Goal: Information Seeking & Learning: Check status

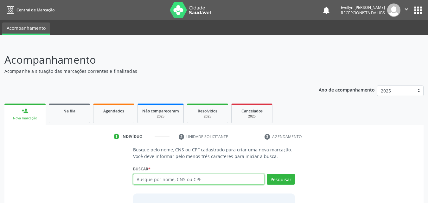
paste input "898006408654225"
type input "898006408654225"
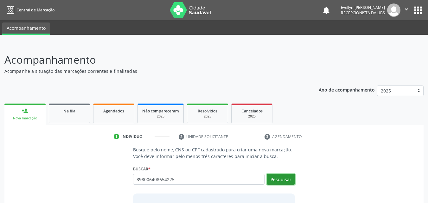
click at [287, 183] on button "Pesquisar" at bounding box center [280, 179] width 28 height 11
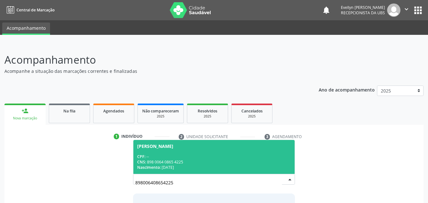
click at [241, 150] on span "Aurora Alves Pereira CPF: -- CNS: 898 0064 0865 4225 Nascimento: 26/06/2025" at bounding box center [213, 157] width 161 height 34
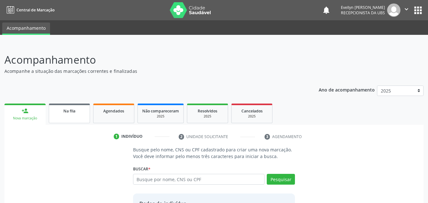
click at [84, 113] on div "Na fila" at bounding box center [69, 110] width 32 height 7
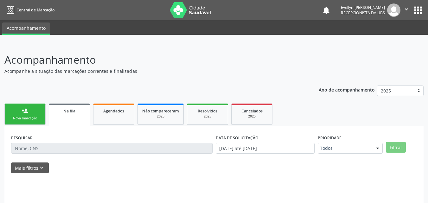
click at [73, 113] on span "Na fila" at bounding box center [69, 110] width 12 height 5
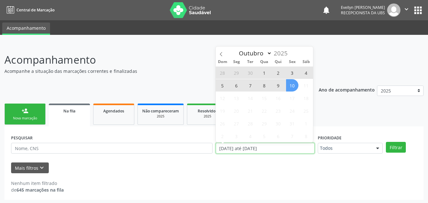
click at [235, 149] on input "[DATE] até [DATE]" at bounding box center [265, 148] width 99 height 11
click at [290, 88] on span "10" at bounding box center [292, 85] width 12 height 12
type input "[DATE]"
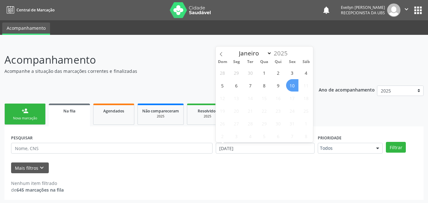
click at [290, 88] on span "10" at bounding box center [292, 85] width 12 height 12
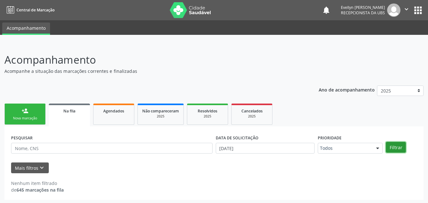
click at [403, 147] on button "Filtrar" at bounding box center [396, 147] width 20 height 11
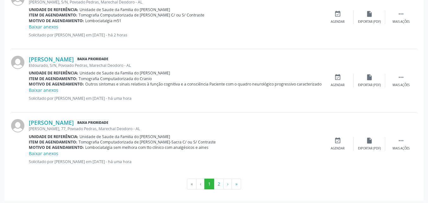
scroll to position [986, 0]
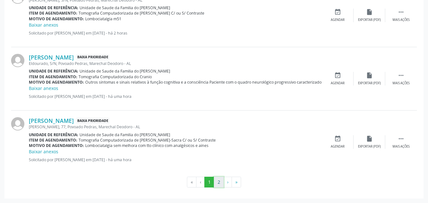
click at [221, 184] on button "2" at bounding box center [219, 182] width 10 height 11
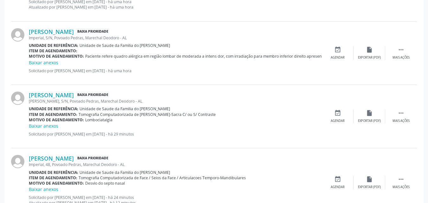
scroll to position [312, 0]
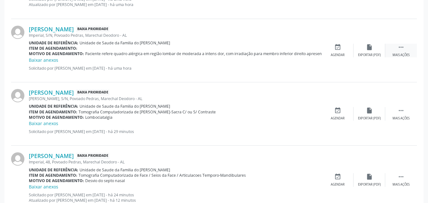
click at [393, 50] on div " Mais ações" at bounding box center [401, 51] width 32 height 14
click at [363, 50] on div "edit Editar" at bounding box center [369, 51] width 32 height 14
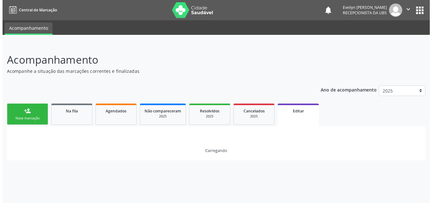
scroll to position [0, 0]
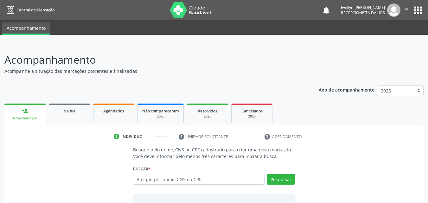
click at [406, 10] on icon "" at bounding box center [406, 9] width 7 height 7
click at [377, 37] on link "Sair" at bounding box center [390, 38] width 44 height 9
click at [75, 116] on link "Na fila" at bounding box center [69, 113] width 41 height 20
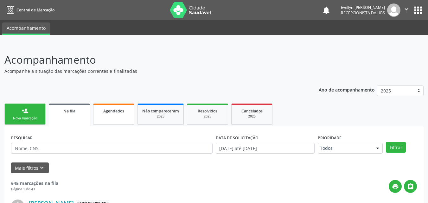
click at [114, 110] on span "Agendados" at bounding box center [113, 110] width 21 height 5
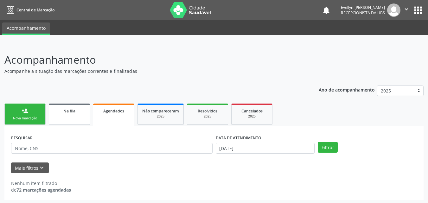
click at [78, 122] on link "Na fila" at bounding box center [69, 113] width 41 height 21
select select "9"
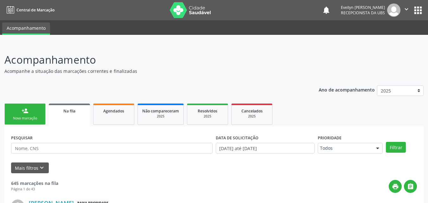
click at [76, 114] on link "Na fila" at bounding box center [69, 114] width 41 height 23
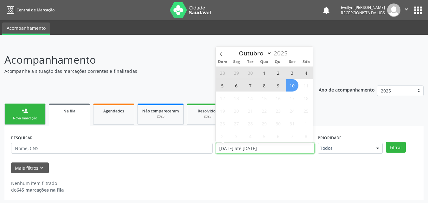
click at [251, 143] on input "[DATE] até [DATE]" at bounding box center [265, 148] width 99 height 11
click at [289, 87] on span "10" at bounding box center [292, 85] width 12 height 12
type input "[DATE]"
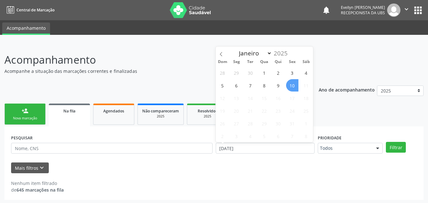
click at [289, 87] on span "10" at bounding box center [292, 85] width 12 height 12
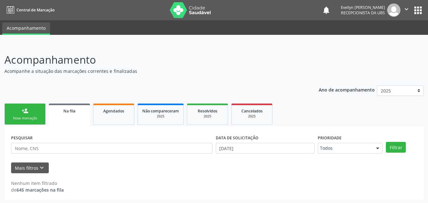
scroll to position [1, 0]
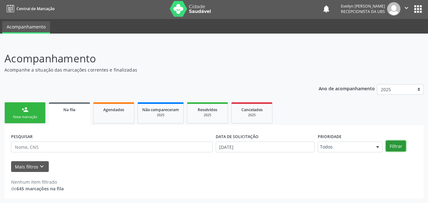
click at [394, 146] on button "Filtrar" at bounding box center [396, 146] width 20 height 11
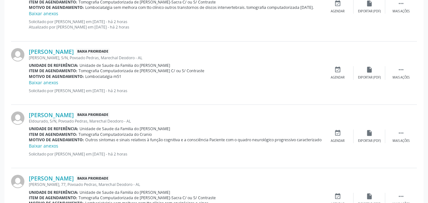
scroll to position [986, 0]
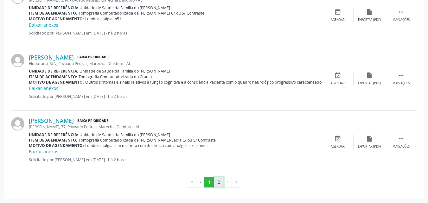
click at [218, 184] on button "2" at bounding box center [219, 182] width 10 height 11
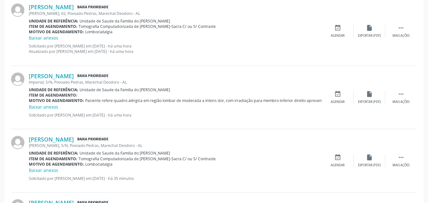
scroll to position [262, 0]
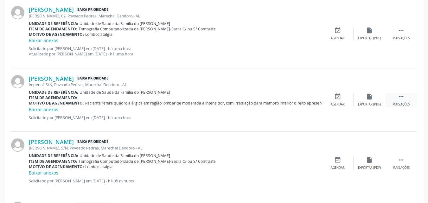
click at [398, 100] on icon "" at bounding box center [400, 96] width 7 height 7
click at [373, 98] on div "edit Editar" at bounding box center [369, 100] width 32 height 14
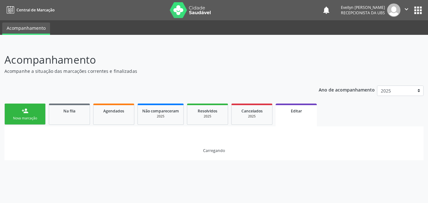
scroll to position [0, 0]
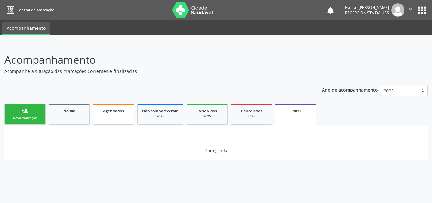
click at [116, 117] on link "Agendados" at bounding box center [113, 113] width 41 height 21
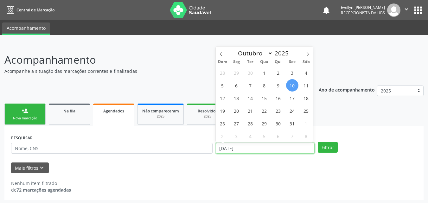
click at [227, 143] on input "[DATE]" at bounding box center [265, 148] width 99 height 11
click at [222, 52] on icon at bounding box center [221, 54] width 2 height 4
select select "8"
click at [240, 75] on span "1" at bounding box center [236, 72] width 12 height 12
type input "[DATE]"
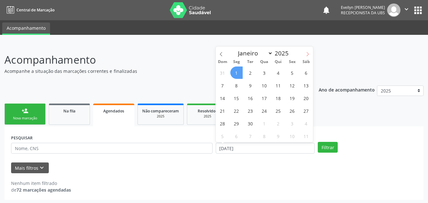
click at [303, 52] on span at bounding box center [307, 52] width 11 height 11
select select "9"
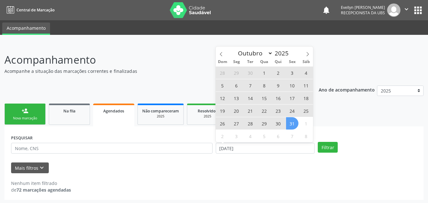
click at [290, 125] on span "31" at bounding box center [292, 123] width 12 height 12
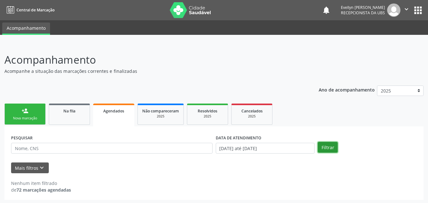
click at [335, 152] on button "Filtrar" at bounding box center [327, 147] width 20 height 11
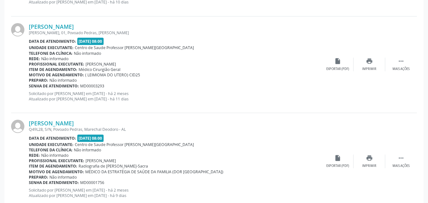
scroll to position [1469, 0]
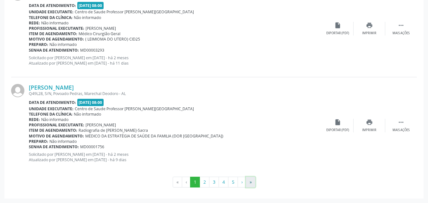
click at [252, 184] on button "»" at bounding box center [250, 182] width 9 height 11
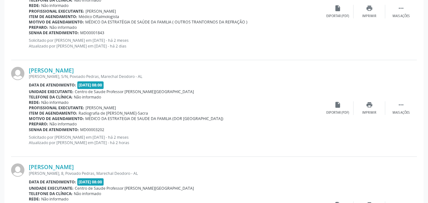
scroll to position [264, 0]
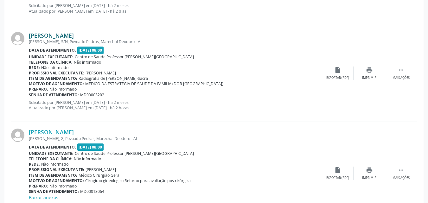
click at [60, 38] on link "[PERSON_NAME]" at bounding box center [51, 35] width 45 height 7
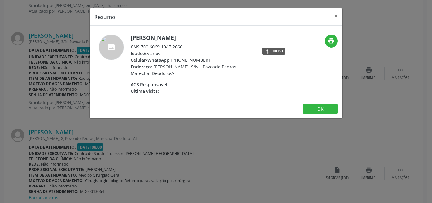
drag, startPoint x: 184, startPoint y: 48, endPoint x: 142, endPoint y: 42, distance: 42.5
click at [142, 42] on div "[PERSON_NAME] CNS: 700 6069 1047 2666 Idade: 65 anos Celular/WhatsApp: [PHONE_N…" at bounding box center [192, 64] width 123 height 60
copy div "700 6069 1047 2666"
click at [335, 15] on button "×" at bounding box center [336, 16] width 13 height 16
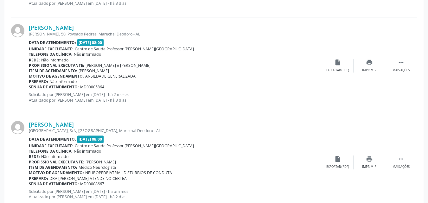
scroll to position [1199, 0]
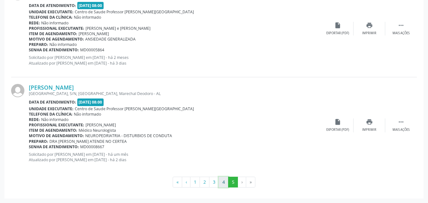
click at [224, 183] on button "4" at bounding box center [223, 182] width 10 height 11
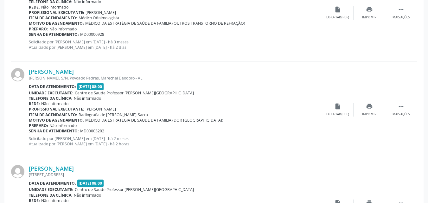
scroll to position [1333, 0]
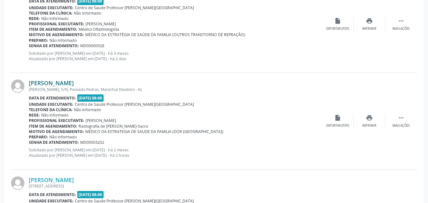
click at [54, 86] on link "[PERSON_NAME]" at bounding box center [51, 82] width 45 height 7
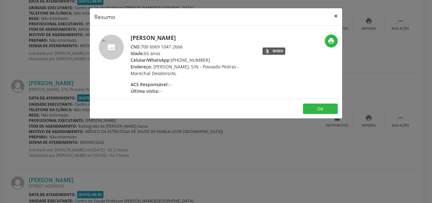
click at [336, 15] on button "×" at bounding box center [336, 16] width 13 height 16
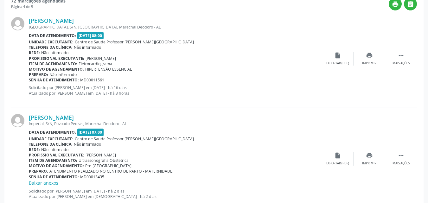
scroll to position [177, 0]
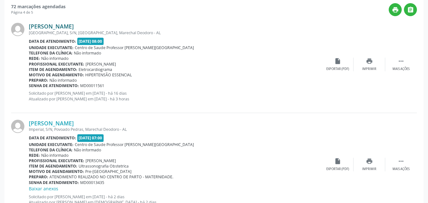
click at [74, 26] on link "[PERSON_NAME]" at bounding box center [51, 26] width 45 height 7
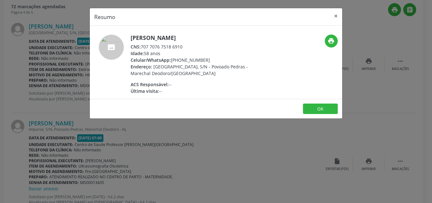
click at [182, 44] on div "CNS: 707 7076 7518 6910" at bounding box center [192, 46] width 123 height 7
click at [187, 47] on div "CNS: 707 7076 7518 6910" at bounding box center [192, 46] width 123 height 7
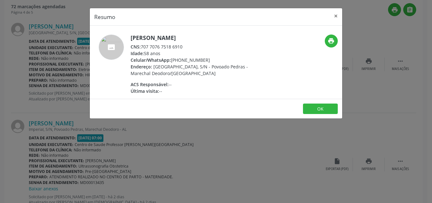
drag, startPoint x: 187, startPoint y: 47, endPoint x: 143, endPoint y: 44, distance: 43.8
click at [143, 44] on div "CNS: 707 7076 7518 6910" at bounding box center [192, 46] width 123 height 7
copy div "707 7076 7518 6910"
click at [143, 44] on div "CNS: 707 7076 7518 6910" at bounding box center [192, 46] width 123 height 7
click at [336, 14] on button "×" at bounding box center [336, 16] width 13 height 16
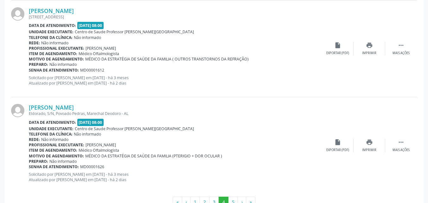
scroll to position [1522, 0]
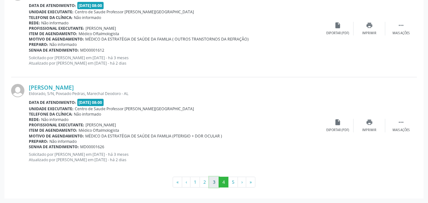
click at [212, 179] on button "3" at bounding box center [214, 182] width 10 height 11
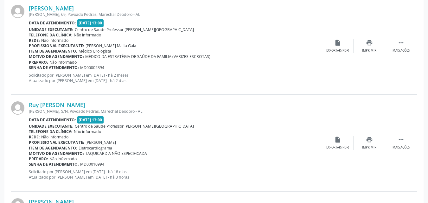
scroll to position [1259, 0]
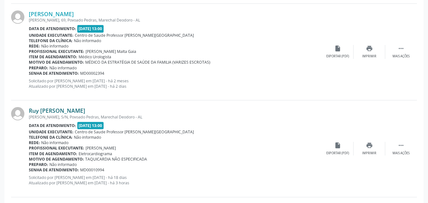
click at [54, 111] on link "Ruy [PERSON_NAME]" at bounding box center [57, 110] width 56 height 7
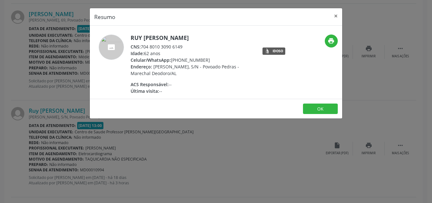
drag, startPoint x: 183, startPoint y: 47, endPoint x: 142, endPoint y: 47, distance: 40.2
click at [142, 47] on div "CNS: 704 8010 3090 6149" at bounding box center [192, 46] width 123 height 7
copy div "704 8010 3090 6149"
click at [334, 16] on button "×" at bounding box center [336, 16] width 13 height 16
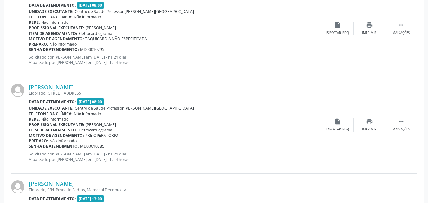
scroll to position [887, 0]
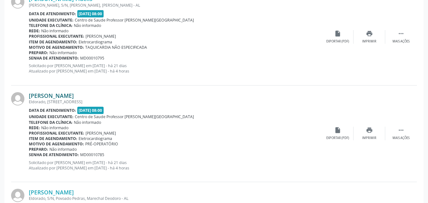
click at [59, 96] on link "[PERSON_NAME]" at bounding box center [51, 95] width 45 height 7
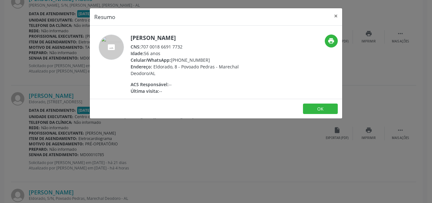
drag, startPoint x: 184, startPoint y: 50, endPoint x: 145, endPoint y: 43, distance: 39.5
click at [145, 43] on div "[PERSON_NAME] CNS: 707 0018 6691 7732 Idade: 56 anos Celular/WhatsApp: [PHONE_N…" at bounding box center [192, 64] width 123 height 60
click at [145, 43] on div "CNS: 707 0018 6691 7732" at bounding box center [192, 46] width 123 height 7
drag, startPoint x: 186, startPoint y: 46, endPoint x: 142, endPoint y: 45, distance: 43.4
click at [142, 45] on div "CNS: 707 0018 6691 7732" at bounding box center [192, 46] width 123 height 7
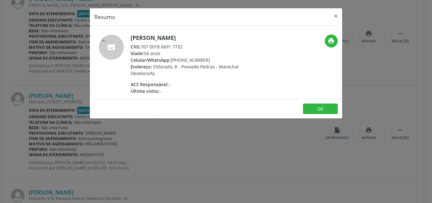
copy div "707 0018 6691 7732"
click at [233, 145] on div "Resumo × [PERSON_NAME] CNS: 707 0018 6691 7732 Idade: 56 anos Celular/WhatsApp:…" at bounding box center [216, 101] width 432 height 203
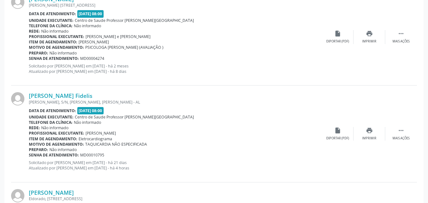
scroll to position [785, 0]
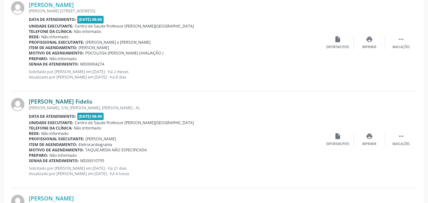
click at [92, 103] on link "[PERSON_NAME] Fidelis" at bounding box center [61, 101] width 64 height 7
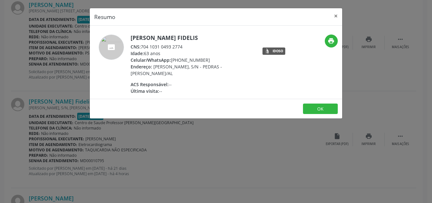
drag, startPoint x: 184, startPoint y: 47, endPoint x: 142, endPoint y: 47, distance: 42.1
click at [142, 47] on div "CNS: 704 1031 0493 2774" at bounding box center [192, 46] width 123 height 7
copy div "704 1031 0493 2774"
click at [336, 15] on button "×" at bounding box center [336, 16] width 13 height 16
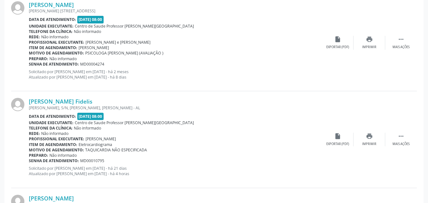
click at [79, 105] on div "[PERSON_NAME], S/N, [PERSON_NAME], [PERSON_NAME] - AL" at bounding box center [175, 107] width 293 height 5
click at [80, 104] on link "[PERSON_NAME] Fidelis" at bounding box center [61, 101] width 64 height 7
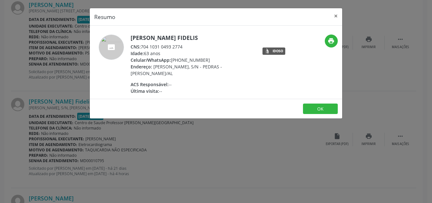
drag, startPoint x: 184, startPoint y: 47, endPoint x: 142, endPoint y: 45, distance: 41.8
click at [142, 45] on div "CNS: 704 1031 0493 2774" at bounding box center [192, 46] width 123 height 7
copy div "704 1031 0493 2774"
click at [261, 159] on div "Resumo × [PERSON_NAME] Fidelis CNS: 704 1031 0493 2774 Idade: 63 anos Celular/W…" at bounding box center [216, 101] width 432 height 203
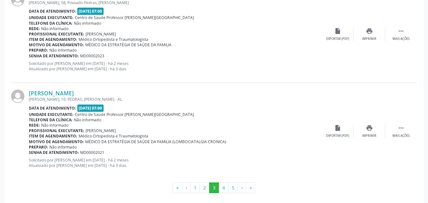
scroll to position [1476, 0]
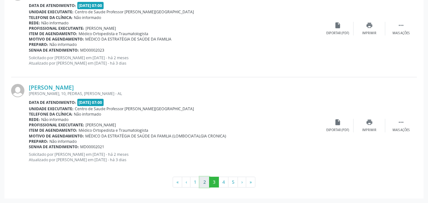
click at [205, 182] on button "2" at bounding box center [204, 182] width 10 height 11
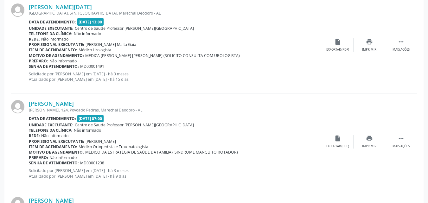
scroll to position [572, 0]
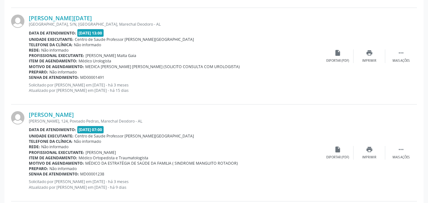
drag, startPoint x: 426, startPoint y: 78, endPoint x: 432, endPoint y: 78, distance: 5.7
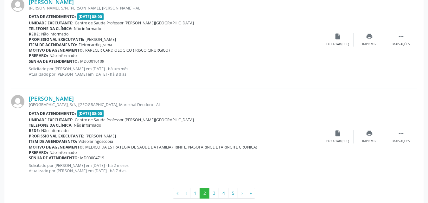
scroll to position [1469, 0]
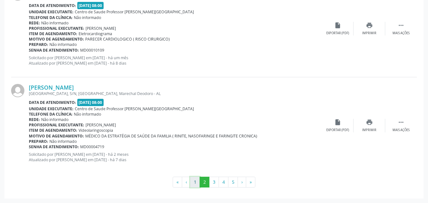
click at [197, 180] on button "1" at bounding box center [195, 182] width 10 height 11
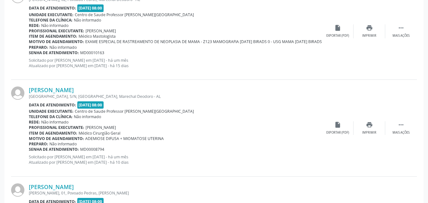
scroll to position [1264, 0]
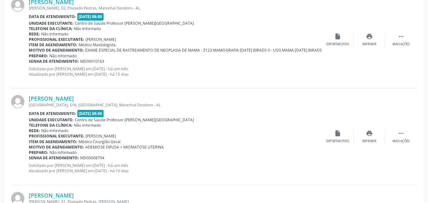
drag, startPoint x: 424, startPoint y: 158, endPoint x: 430, endPoint y: 163, distance: 8.3
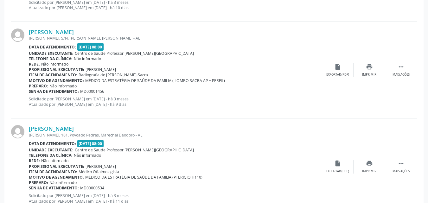
scroll to position [555, 0]
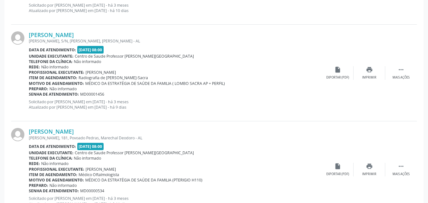
drag, startPoint x: 426, startPoint y: 82, endPoint x: 431, endPoint y: 77, distance: 7.4
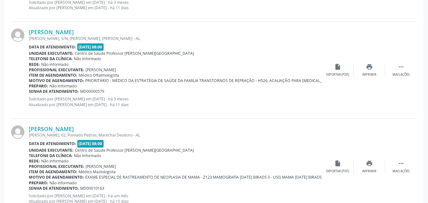
scroll to position [1469, 0]
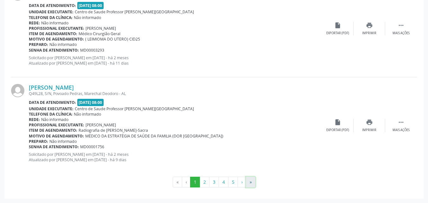
click at [252, 181] on button "»" at bounding box center [250, 182] width 9 height 11
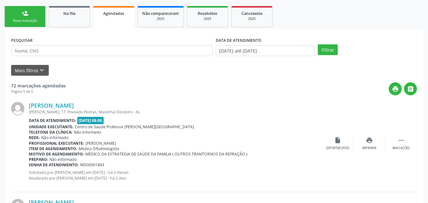
scroll to position [1199, 0]
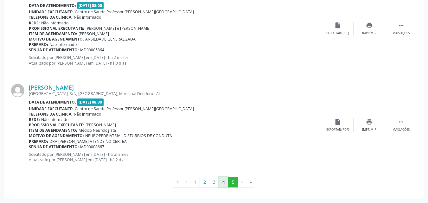
click at [223, 186] on button "4" at bounding box center [223, 182] width 10 height 11
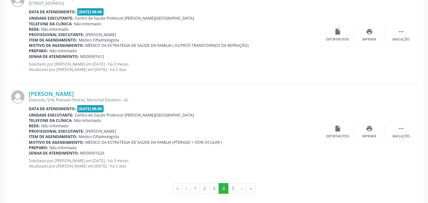
scroll to position [1522, 0]
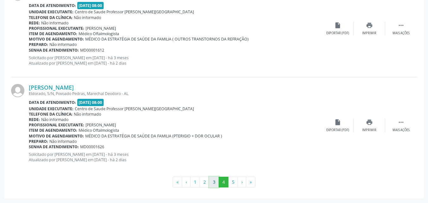
click at [216, 181] on button "3" at bounding box center [214, 182] width 10 height 11
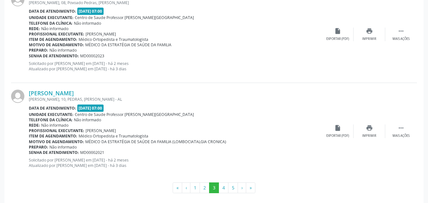
scroll to position [1476, 0]
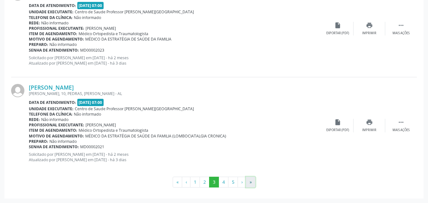
click at [250, 185] on button "»" at bounding box center [250, 182] width 9 height 11
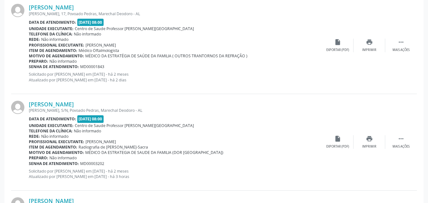
scroll to position [18, 0]
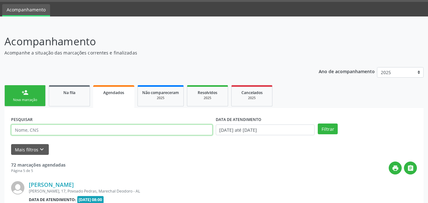
click at [158, 133] on input "text" at bounding box center [111, 129] width 201 height 11
type input "[PERSON_NAME]"
click at [317, 123] on button "Filtrar" at bounding box center [327, 128] width 20 height 11
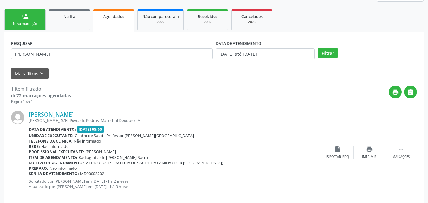
scroll to position [103, 0]
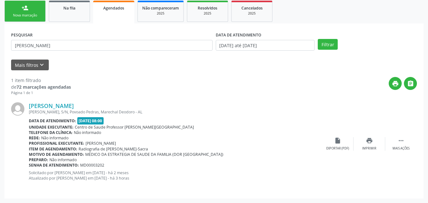
click at [299, 155] on div "Motivo de agendamento: MÉDICO DA ESTRATEGIA DE SAUDE DA FAMILIA (DOR [GEOGRAPHI…" at bounding box center [175, 154] width 293 height 5
click at [211, 11] on div "2025" at bounding box center [207, 13] width 32 height 5
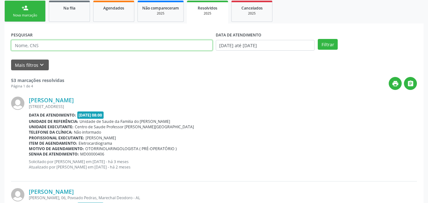
click at [125, 47] on input "text" at bounding box center [111, 45] width 201 height 11
type input "[PERSON_NAME]"
click at [317, 39] on button "Filtrar" at bounding box center [327, 44] width 20 height 11
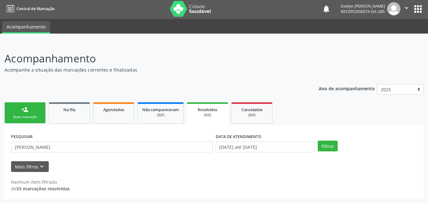
scroll to position [1, 0]
click at [251, 115] on div "2025" at bounding box center [252, 115] width 32 height 5
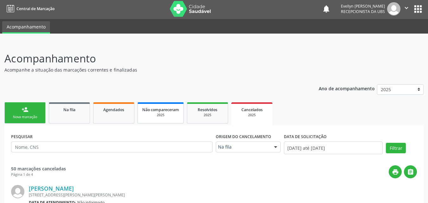
click at [162, 114] on div "2025" at bounding box center [160, 115] width 37 height 5
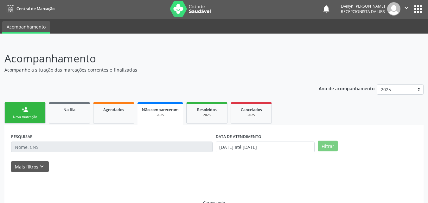
click at [162, 114] on div "2025" at bounding box center [160, 115] width 37 height 5
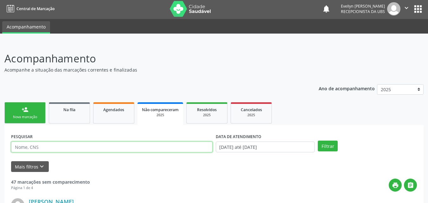
click at [147, 144] on input "text" at bounding box center [111, 146] width 201 height 11
type input "[PERSON_NAME]"
click at [317, 141] on button "Filtrar" at bounding box center [327, 146] width 20 height 11
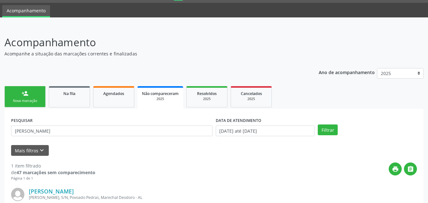
scroll to position [16, 0]
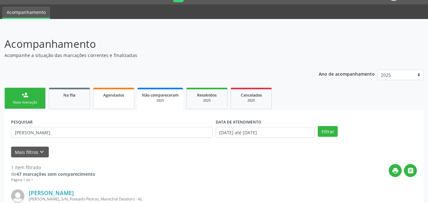
click at [109, 101] on link "Agendados" at bounding box center [113, 98] width 41 height 21
click at [109, 101] on link "Agendados" at bounding box center [113, 99] width 41 height 23
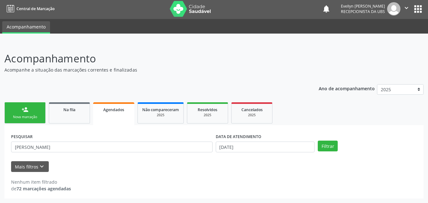
click at [427, 56] on html "Central de Marcação notifications [PERSON_NAME] Recepcionista da UBS  Configur…" at bounding box center [214, 100] width 428 height 203
drag, startPoint x: 423, startPoint y: 81, endPoint x: 417, endPoint y: 101, distance: 20.9
click at [417, 101] on div "Ano de acompanhamento 2025 person_add Nova marcação Na fila Agendados Não compa…" at bounding box center [213, 139] width 419 height 119
click at [327, 146] on button "Filtrar" at bounding box center [327, 146] width 20 height 11
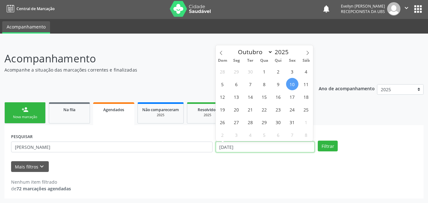
click at [273, 145] on input "[DATE]" at bounding box center [265, 146] width 99 height 11
click at [263, 72] on span "1" at bounding box center [264, 71] width 12 height 12
type input "01/10/2025"
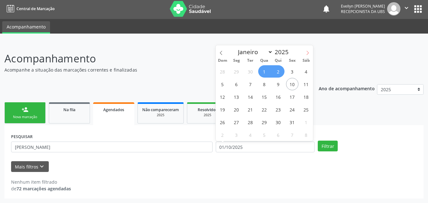
click at [308, 55] on span at bounding box center [307, 50] width 11 height 11
select select "10"
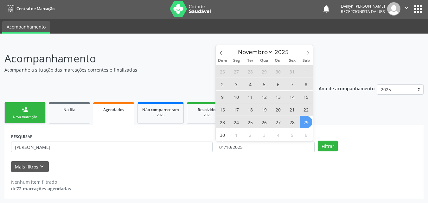
click at [302, 120] on span "29" at bounding box center [306, 122] width 12 height 12
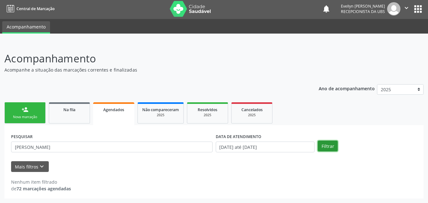
click at [326, 143] on button "Filtrar" at bounding box center [327, 146] width 20 height 11
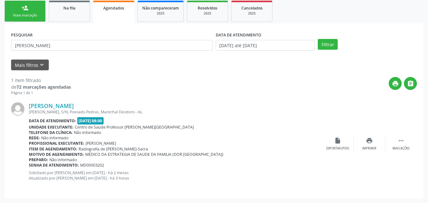
scroll to position [90, 0]
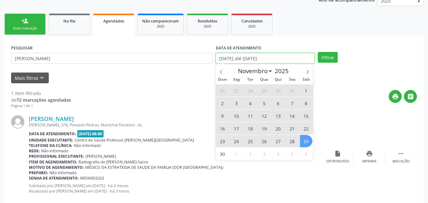
click at [251, 59] on input "[DATE] até [DATE]" at bounding box center [265, 58] width 99 height 11
click at [222, 70] on icon at bounding box center [221, 72] width 4 height 4
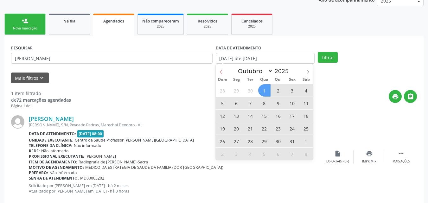
click at [222, 70] on icon at bounding box center [221, 72] width 4 height 4
select select "8"
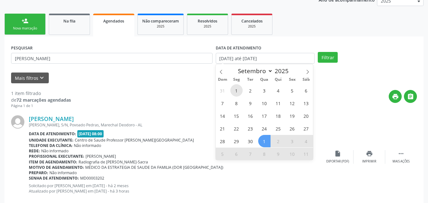
click at [234, 91] on span "1" at bounding box center [236, 90] width 12 height 12
type input "[DATE]"
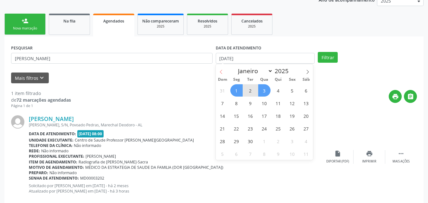
click at [224, 69] on span at bounding box center [221, 69] width 11 height 11
select select "6"
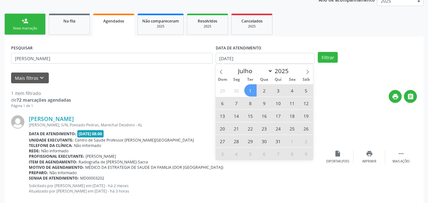
click at [248, 91] on span "1" at bounding box center [250, 90] width 12 height 12
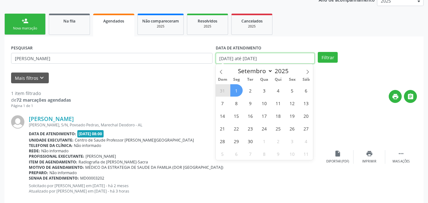
click at [292, 58] on input "[DATE] até [DATE]" at bounding box center [265, 58] width 99 height 11
click at [306, 72] on icon at bounding box center [307, 72] width 4 height 4
select select "9"
click at [291, 140] on span "31" at bounding box center [292, 141] width 12 height 12
type input "[DATE]"
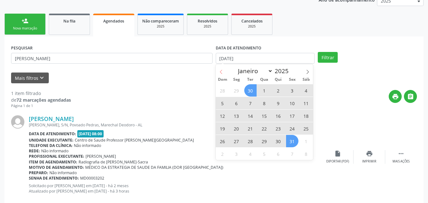
click at [222, 70] on icon at bounding box center [221, 72] width 2 height 4
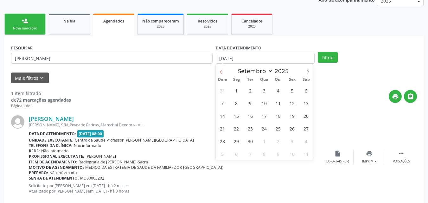
click at [222, 70] on icon at bounding box center [221, 72] width 2 height 4
select select "6"
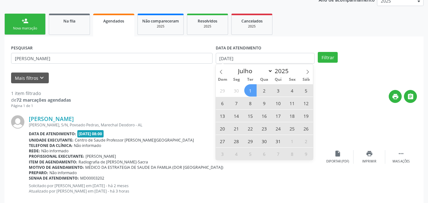
click at [251, 88] on span "1" at bounding box center [250, 90] width 12 height 12
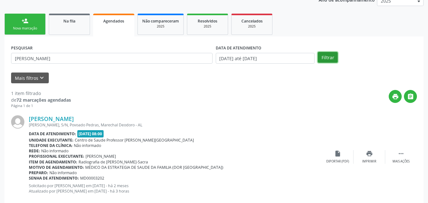
click at [322, 57] on button "Filtrar" at bounding box center [327, 57] width 20 height 11
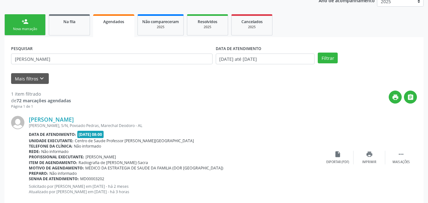
scroll to position [92, 0]
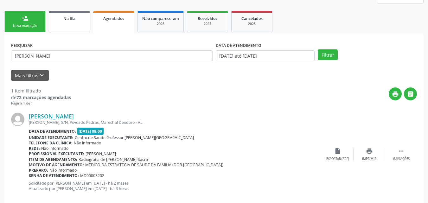
click at [74, 24] on link "Na fila" at bounding box center [69, 21] width 41 height 21
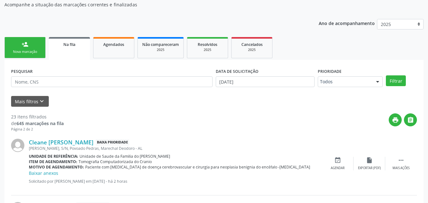
scroll to position [42, 0]
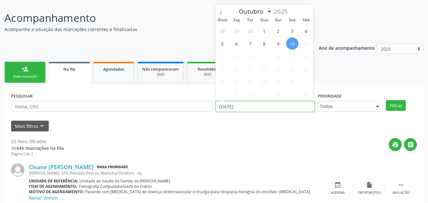
click at [233, 107] on input "[DATE]" at bounding box center [265, 106] width 99 height 11
click at [217, 14] on span at bounding box center [221, 10] width 11 height 11
select select "8"
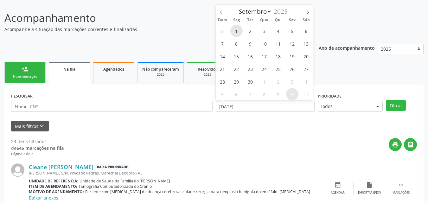
click at [232, 34] on span "1" at bounding box center [236, 31] width 12 height 12
type input "[DATE]"
click at [307, 15] on span at bounding box center [307, 10] width 11 height 11
select select "9"
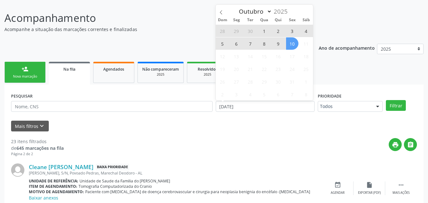
click at [293, 44] on span "10" at bounding box center [292, 43] width 12 height 12
click at [241, 103] on input "[DATE] até [DATE]" at bounding box center [265, 106] width 99 height 11
click at [293, 42] on span "10" at bounding box center [292, 43] width 12 height 12
type input "[DATE]"
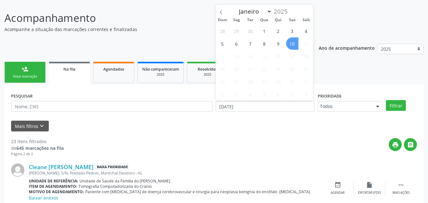
click at [293, 42] on span "10" at bounding box center [292, 43] width 12 height 12
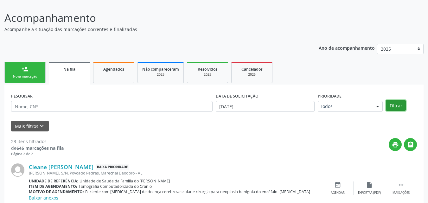
click at [393, 104] on button "Filtrar" at bounding box center [396, 105] width 20 height 11
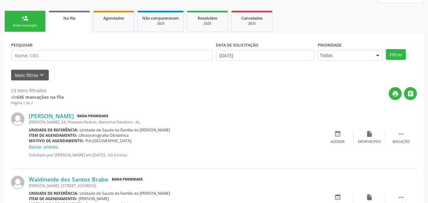
scroll to position [118, 0]
